Goal: Task Accomplishment & Management: Use online tool/utility

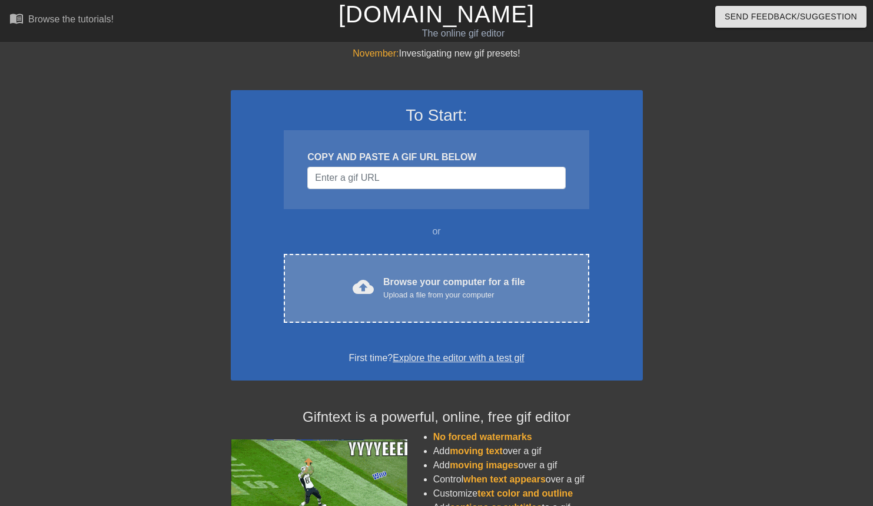
click at [373, 279] on span "cloud_upload" at bounding box center [363, 286] width 21 height 21
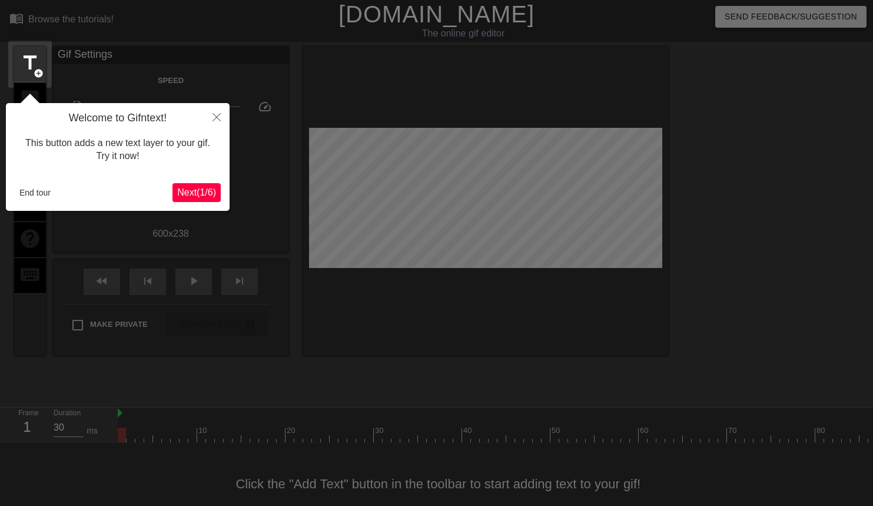
scroll to position [19, 0]
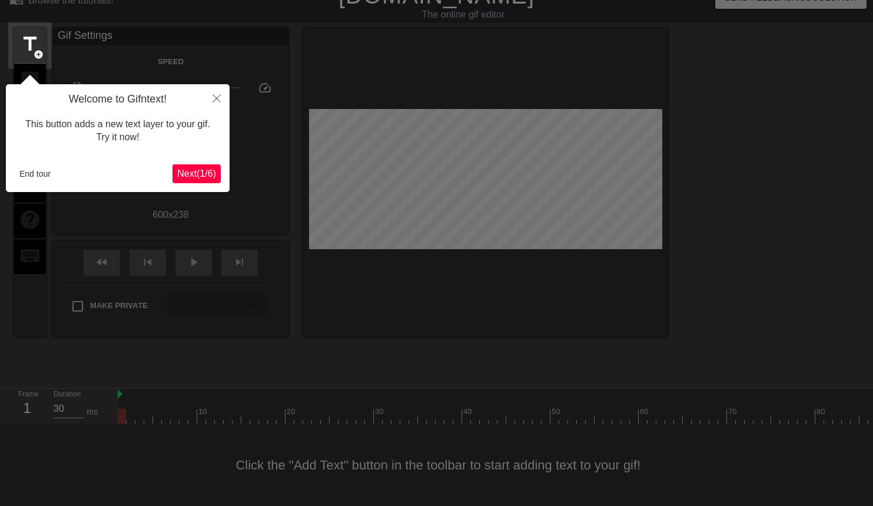
click at [215, 97] on icon "Close" at bounding box center [217, 98] width 8 height 8
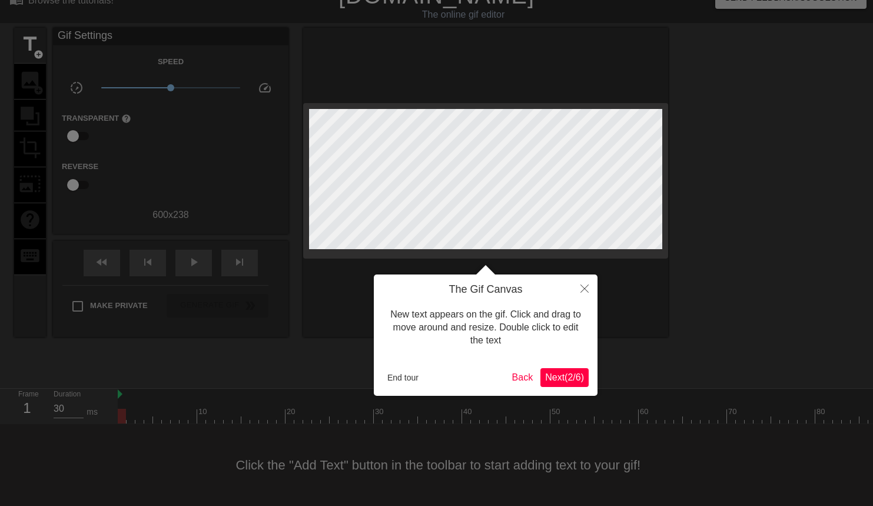
scroll to position [0, 0]
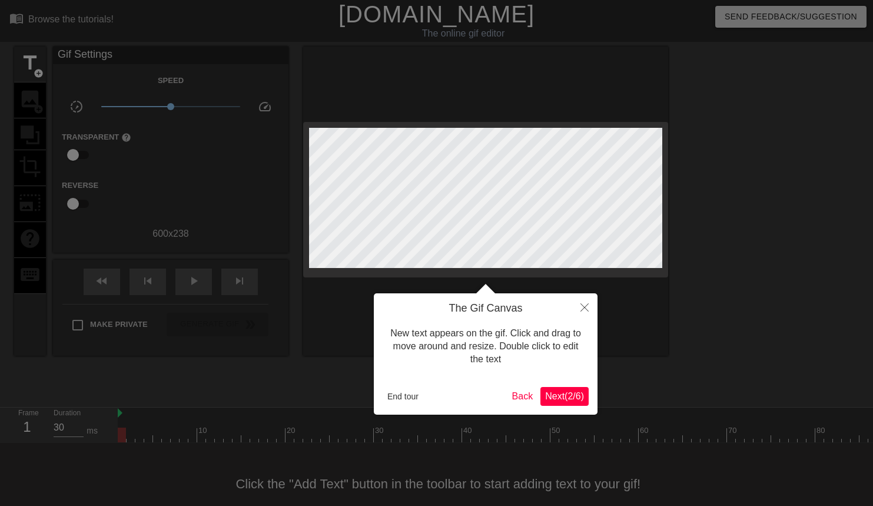
click at [590, 305] on button "Close" at bounding box center [585, 306] width 26 height 27
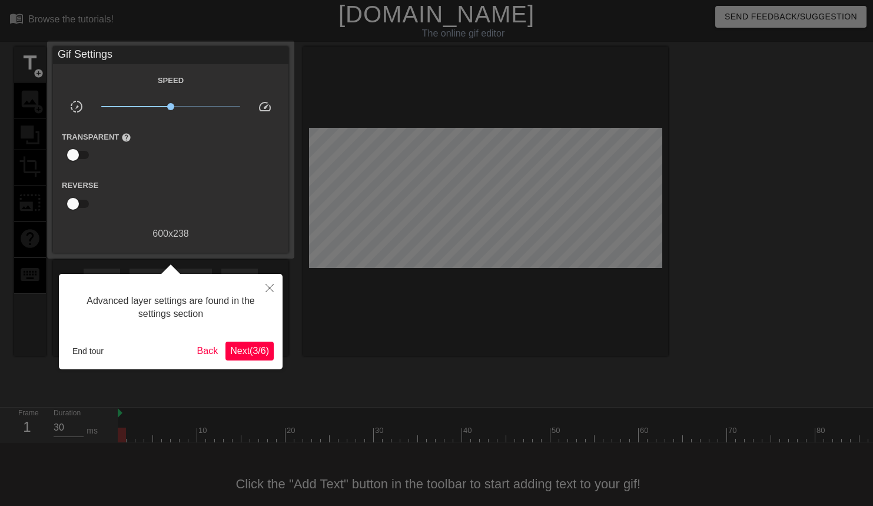
scroll to position [19, 0]
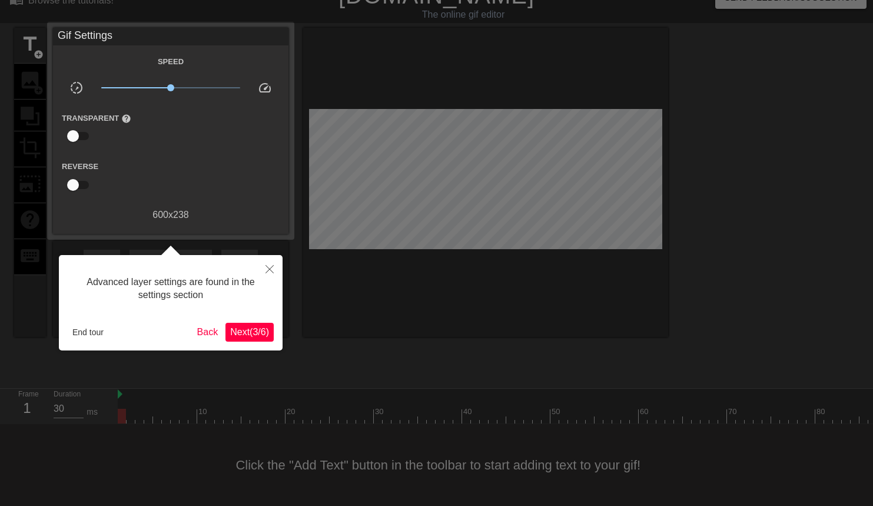
click at [270, 265] on icon "Close" at bounding box center [269, 269] width 8 height 8
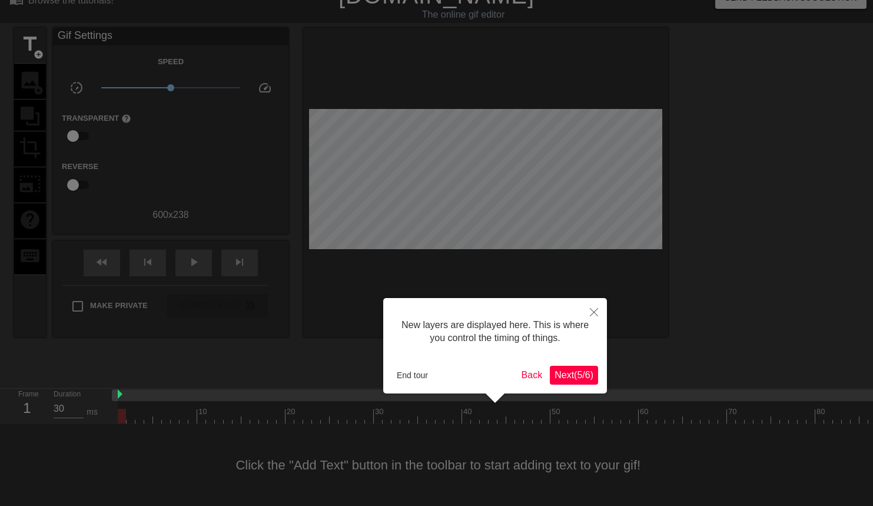
click at [596, 312] on icon "Close" at bounding box center [594, 312] width 8 height 8
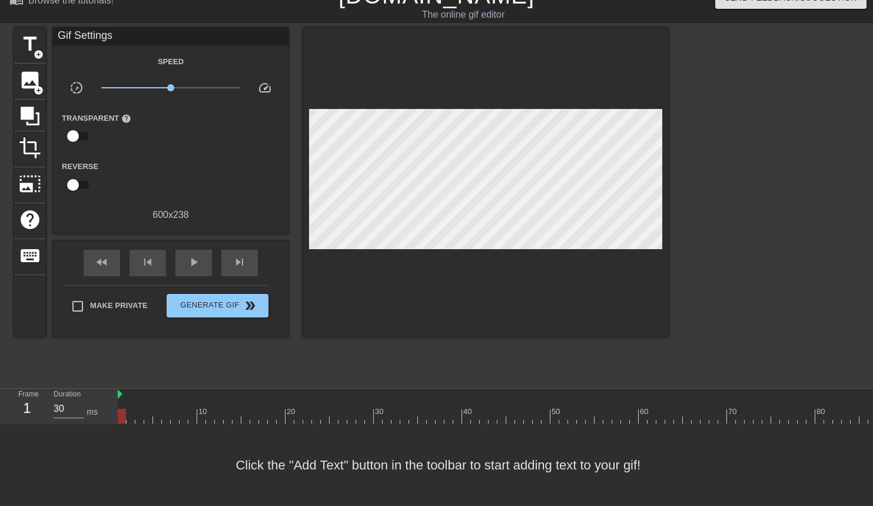
click at [121, 397] on img at bounding box center [120, 393] width 5 height 9
click at [191, 260] on span "play_arrow" at bounding box center [194, 262] width 14 height 14
click at [191, 260] on span "pause" at bounding box center [194, 262] width 14 height 14
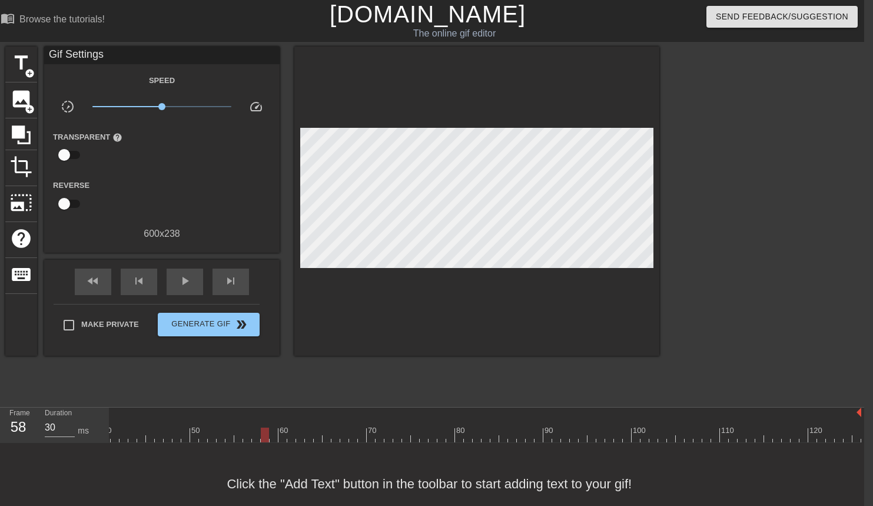
scroll to position [0, 9]
click at [833, 421] on div at bounding box center [830, 426] width 9 height 15
click at [832, 409] on div at bounding box center [309, 413] width 1104 height 12
click at [839, 416] on div at bounding box center [309, 413] width 1104 height 12
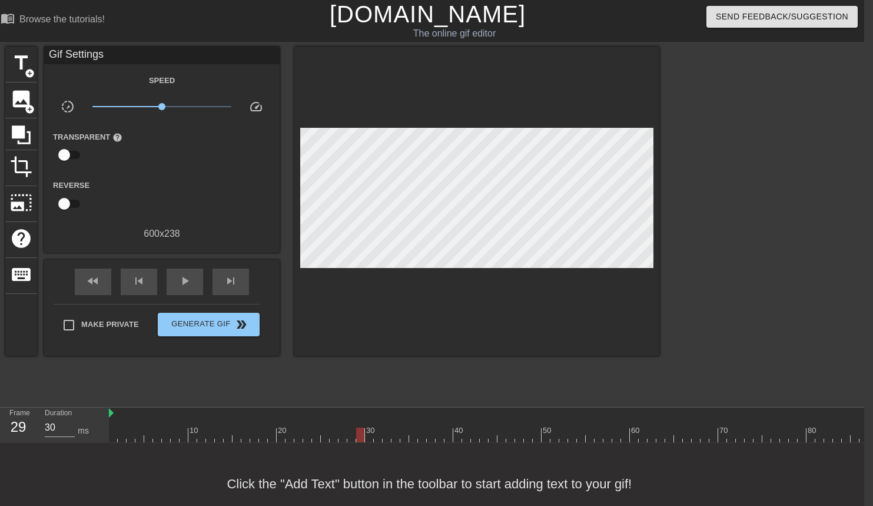
click at [361, 421] on div at bounding box center [360, 426] width 9 height 15
click at [852, 417] on div at bounding box center [345, 413] width 1104 height 12
click at [845, 427] on div at bounding box center [345, 434] width 1104 height 15
click at [858, 436] on div at bounding box center [345, 434] width 1104 height 15
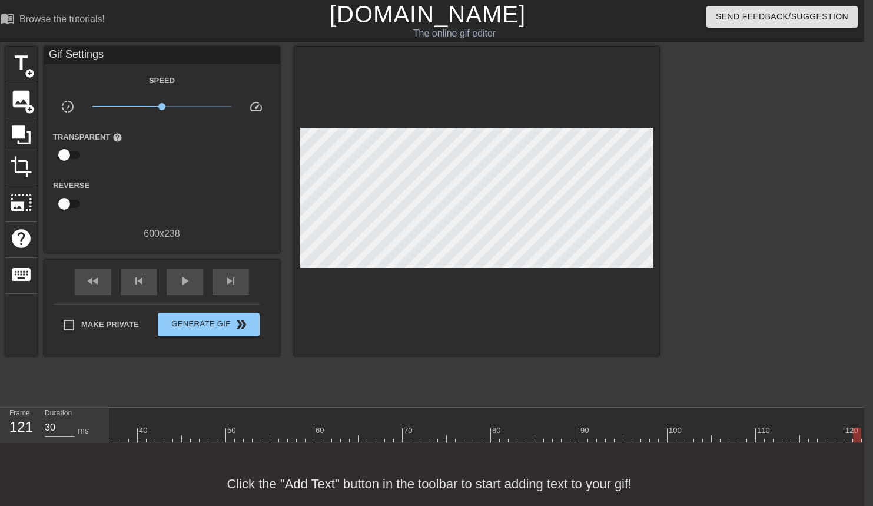
click at [861, 437] on div at bounding box center [345, 434] width 1104 height 15
click at [858, 437] on div at bounding box center [857, 434] width 8 height 15
click at [856, 425] on div at bounding box center [856, 426] width 9 height 15
click at [858, 433] on div "10 20 30 40 50 60 70 80 90 100 110 120" at bounding box center [309, 424] width 1104 height 35
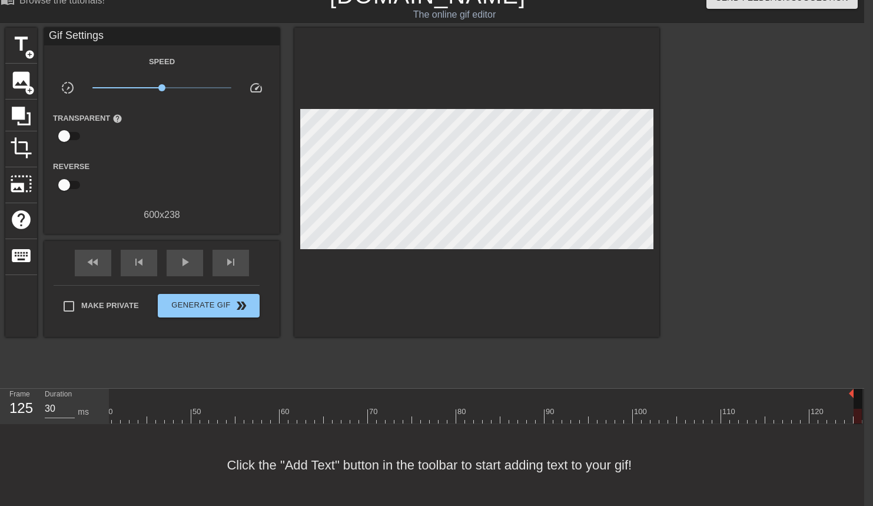
scroll to position [0, 350]
drag, startPoint x: 859, startPoint y: 394, endPoint x: 841, endPoint y: 395, distance: 18.8
drag, startPoint x: 844, startPoint y: 396, endPoint x: 822, endPoint y: 393, distance: 21.9
click at [801, 411] on div at bounding box center [311, 416] width 1104 height 15
click at [178, 270] on div "play_arrow" at bounding box center [185, 263] width 36 height 26
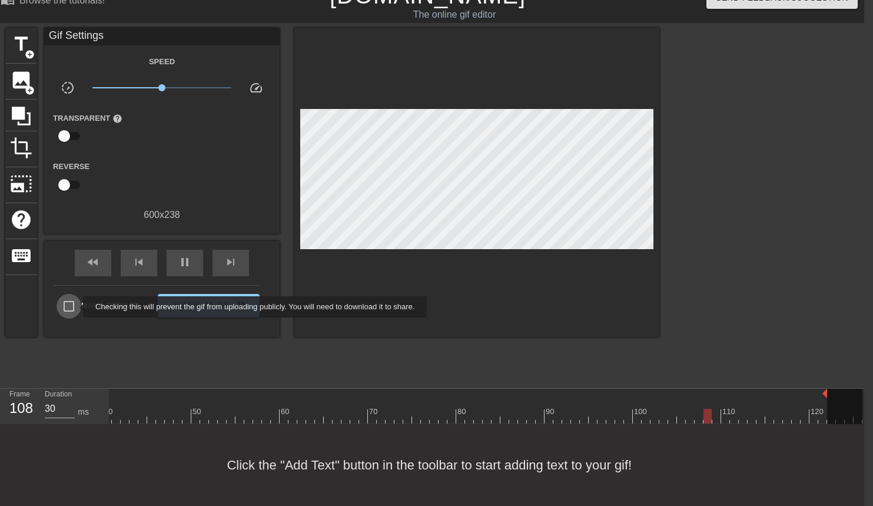
click at [75, 307] on input "Make Private" at bounding box center [69, 306] width 25 height 25
checkbox input "true"
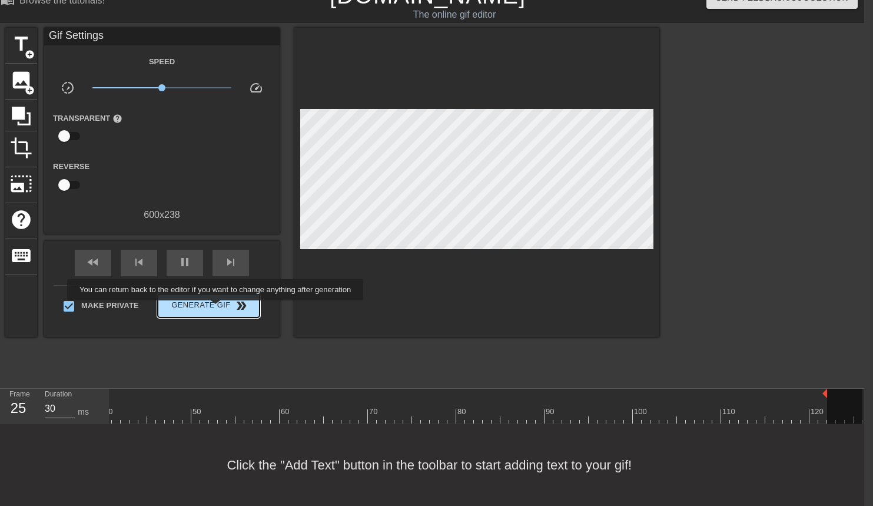
click at [223, 308] on span "Generate Gif double_arrow" at bounding box center [208, 305] width 92 height 14
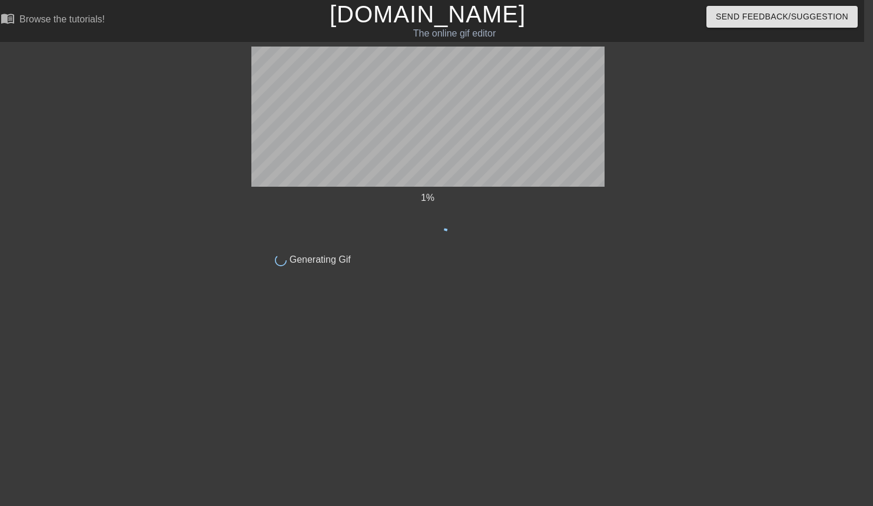
scroll to position [0, 9]
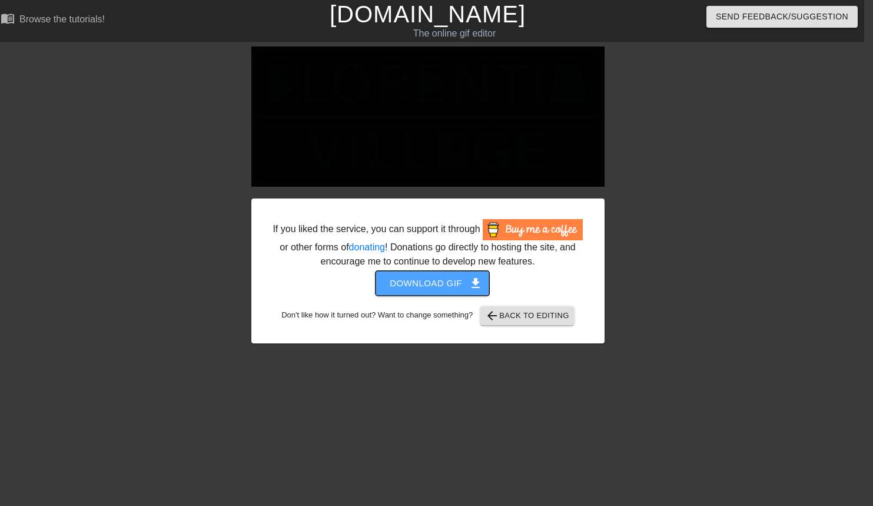
click at [439, 291] on span "Download gif get_app" at bounding box center [432, 282] width 85 height 15
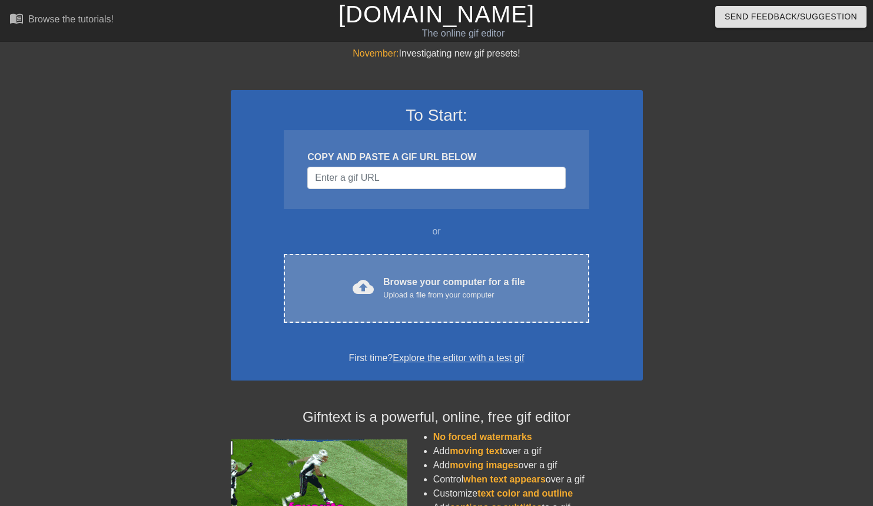
click at [460, 277] on div "Browse your computer for a file Upload a file from your computer" at bounding box center [454, 288] width 142 height 26
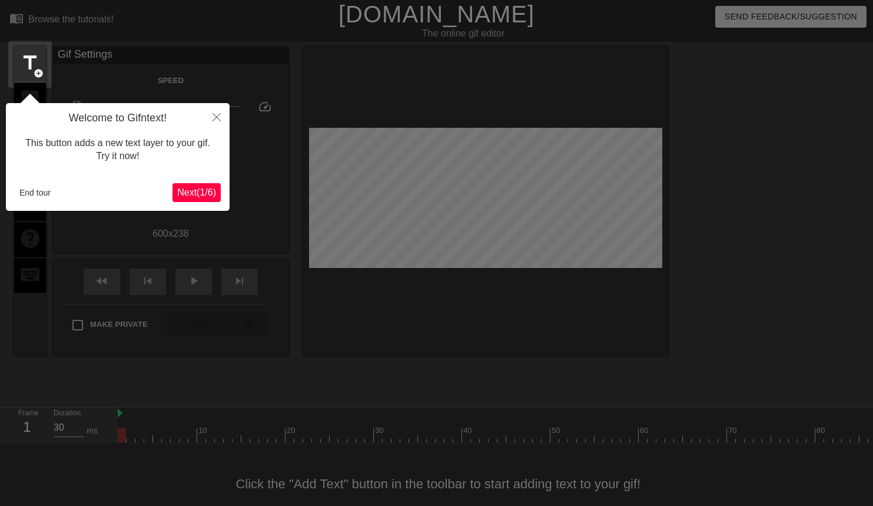
scroll to position [19, 0]
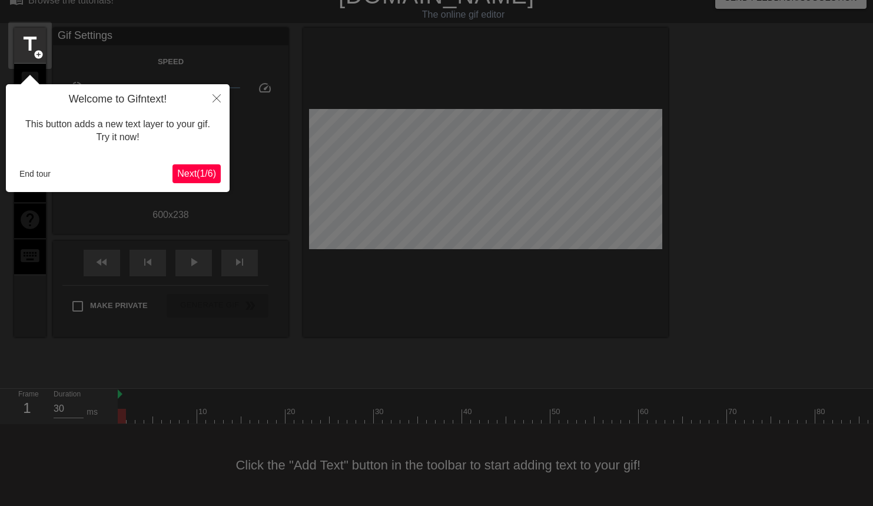
click at [218, 95] on icon "Close" at bounding box center [217, 98] width 8 height 8
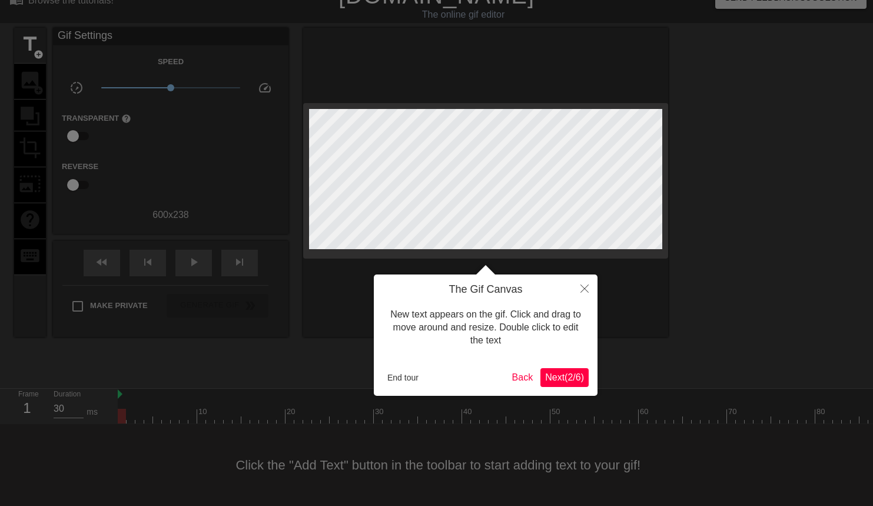
scroll to position [0, 0]
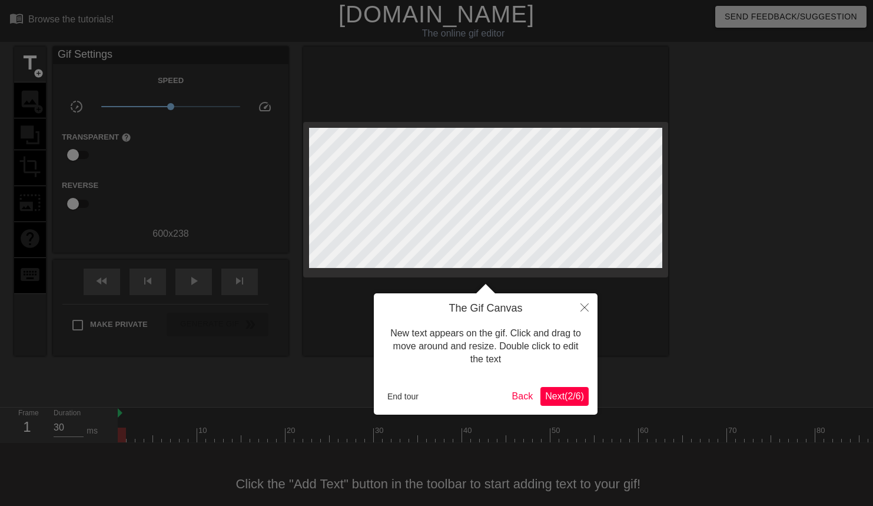
click at [583, 303] on icon "Close" at bounding box center [584, 307] width 8 height 8
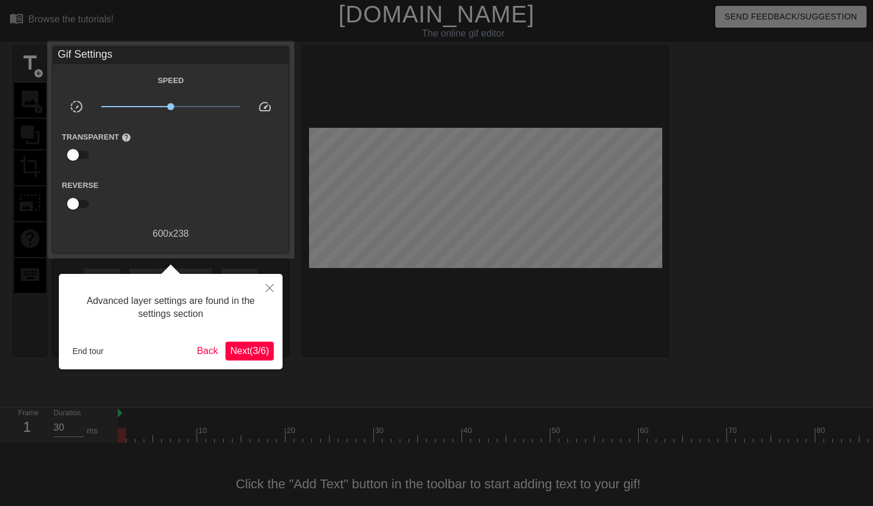
scroll to position [19, 0]
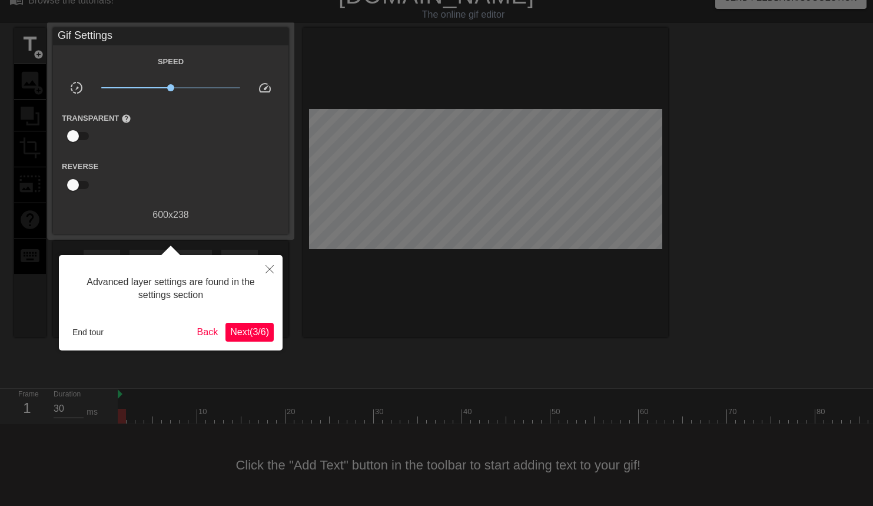
click at [272, 269] on icon "Close" at bounding box center [269, 269] width 8 height 8
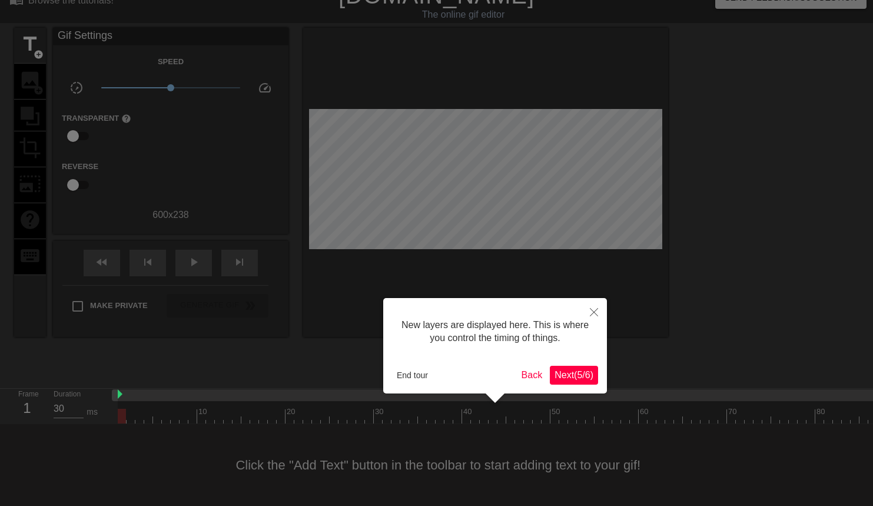
scroll to position [10, 0]
click at [598, 308] on button "Close" at bounding box center [594, 311] width 26 height 27
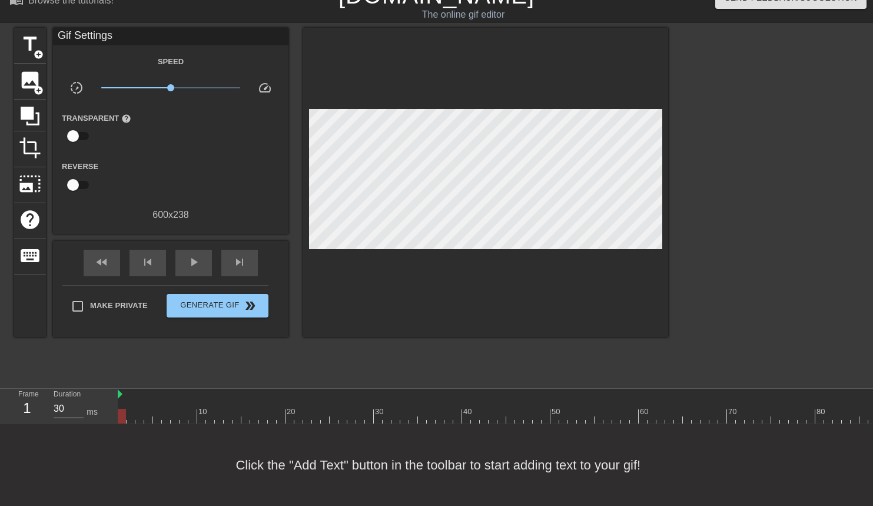
click at [75, 131] on input "checkbox" at bounding box center [72, 136] width 67 height 22
checkbox input "true"
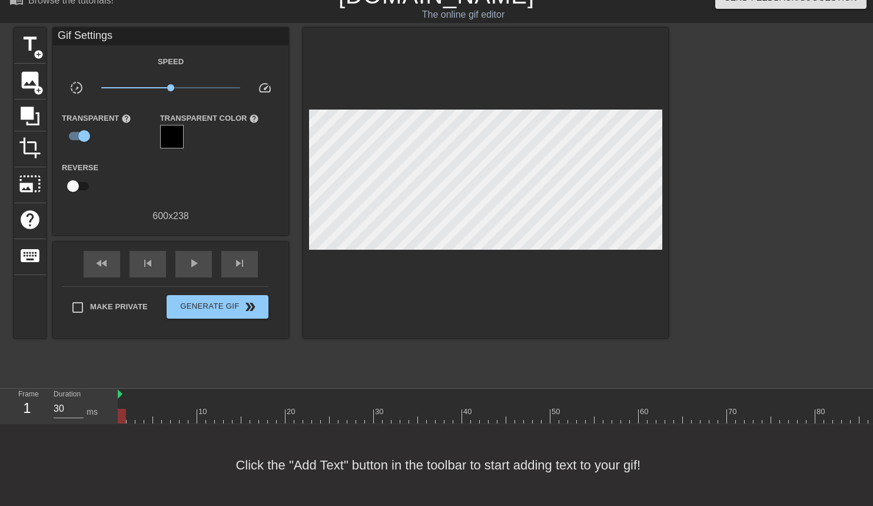
click at [174, 134] on div at bounding box center [172, 137] width 24 height 24
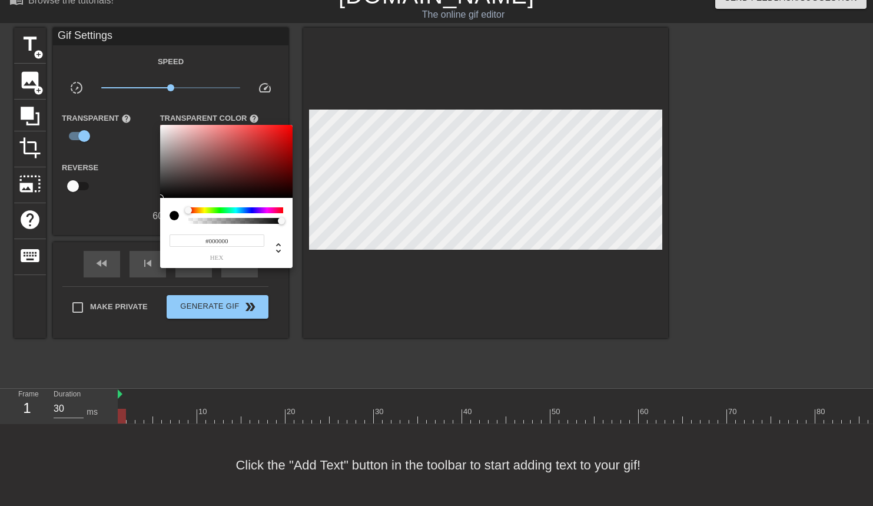
click at [136, 153] on div at bounding box center [436, 253] width 873 height 506
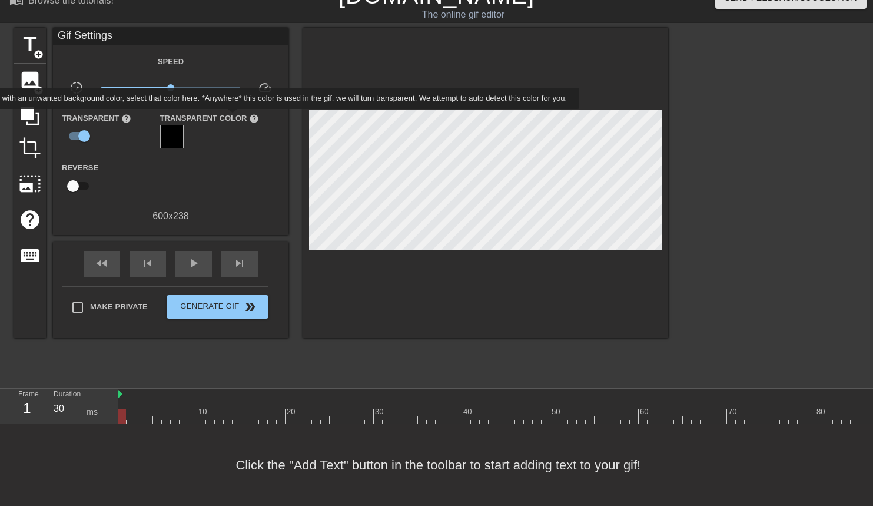
click at [252, 117] on span "help" at bounding box center [254, 119] width 10 height 10
click at [180, 138] on div at bounding box center [172, 137] width 24 height 24
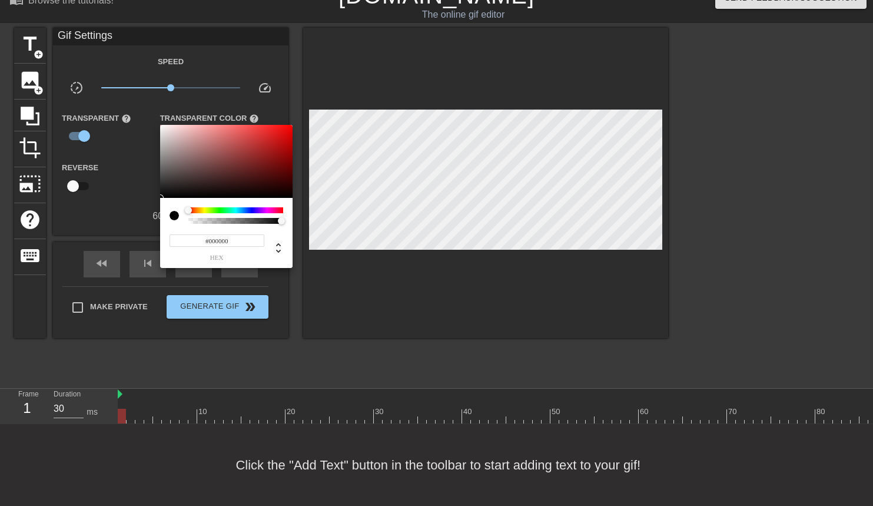
click at [136, 159] on div at bounding box center [436, 253] width 873 height 506
